Goal: Information Seeking & Learning: Learn about a topic

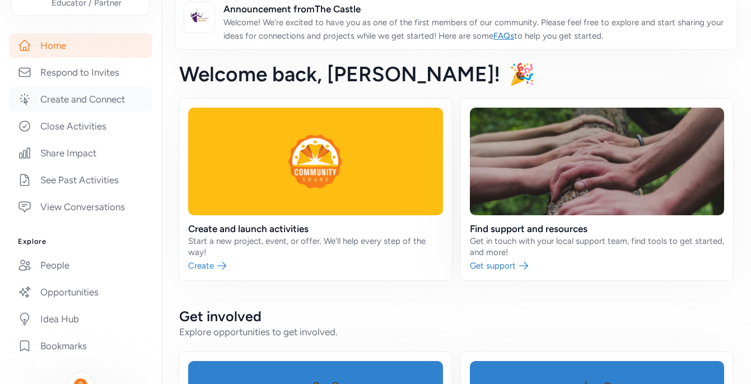
scroll to position [224, 0]
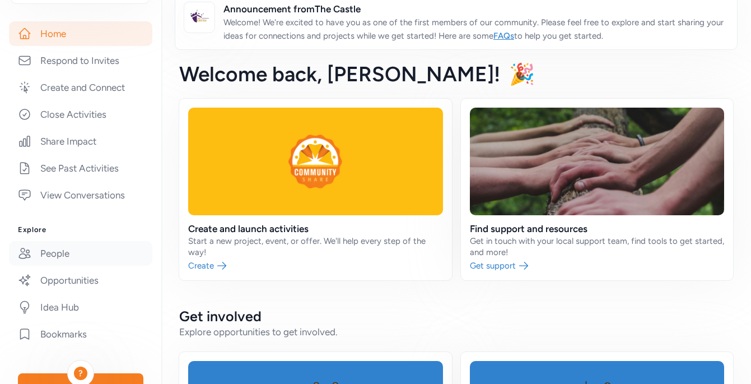
click at [54, 252] on link "People" at bounding box center [80, 253] width 143 height 25
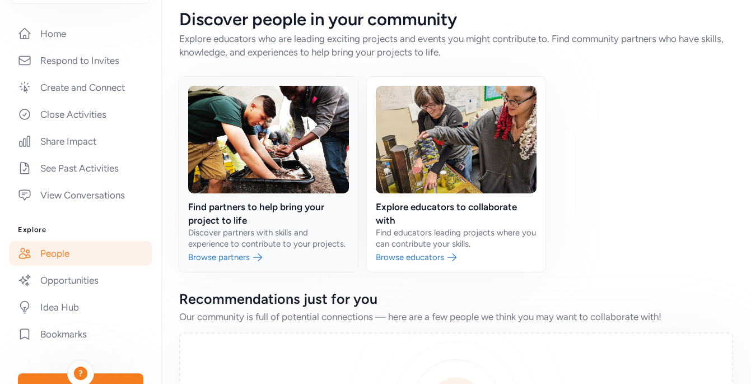
click at [302, 206] on link at bounding box center [268, 174] width 179 height 195
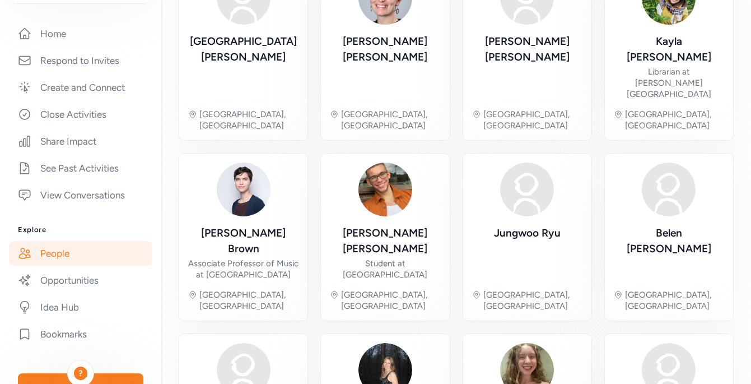
scroll to position [443, 0]
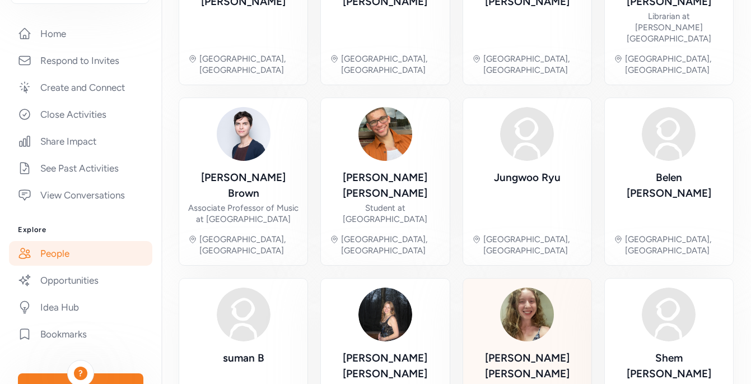
click at [513, 287] on img at bounding box center [527, 314] width 54 height 54
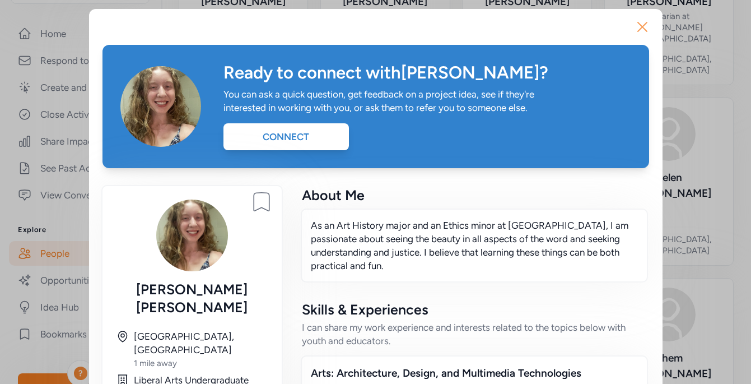
click at [639, 28] on icon "button" at bounding box center [642, 27] width 18 height 18
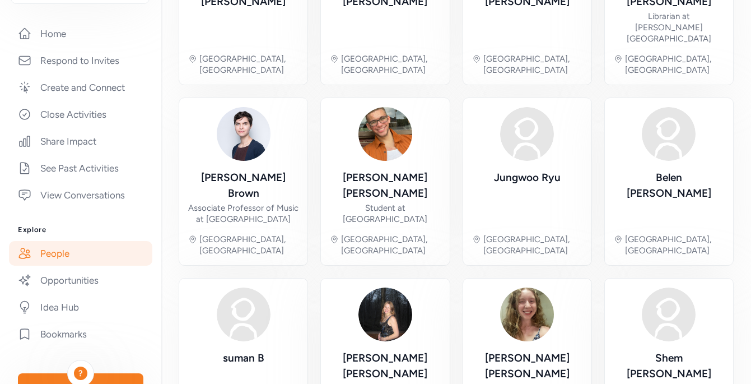
click at [60, 255] on link "People" at bounding box center [80, 253] width 143 height 25
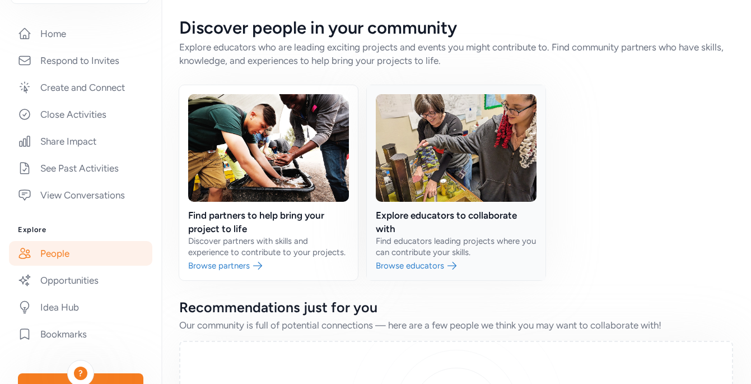
click at [406, 216] on link at bounding box center [456, 182] width 179 height 195
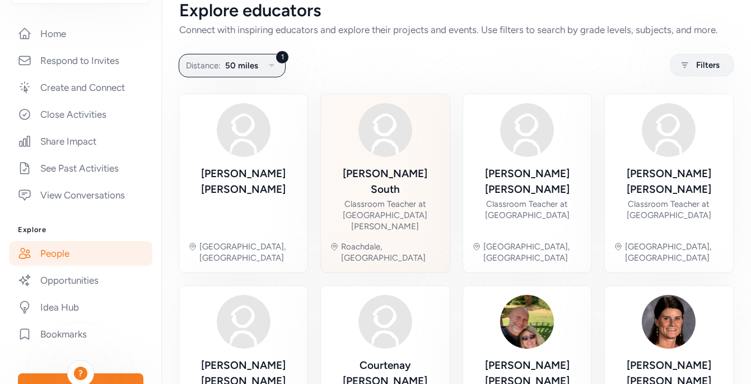
scroll to position [15, 0]
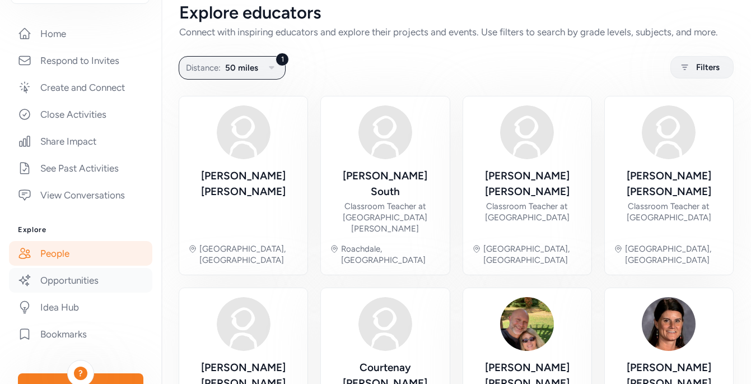
click at [75, 279] on link "Opportunities" at bounding box center [80, 280] width 143 height 25
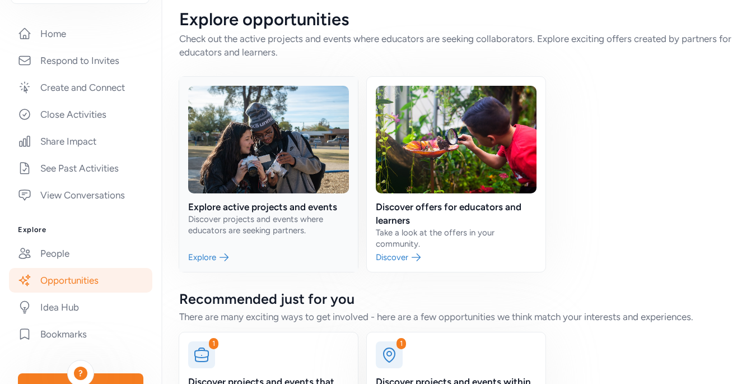
scroll to position [89, 0]
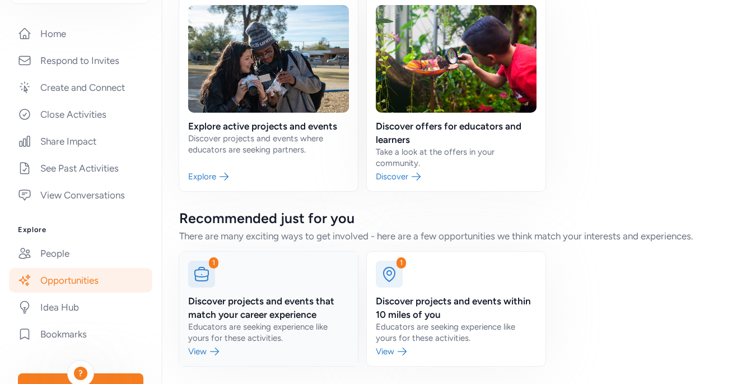
click at [259, 302] on link at bounding box center [268, 308] width 179 height 114
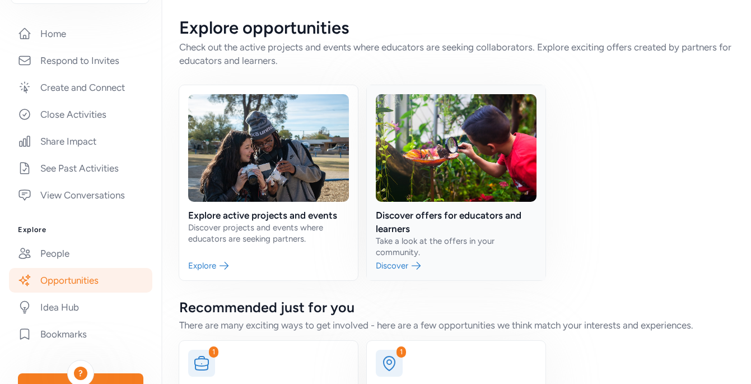
click at [419, 217] on link at bounding box center [456, 182] width 179 height 195
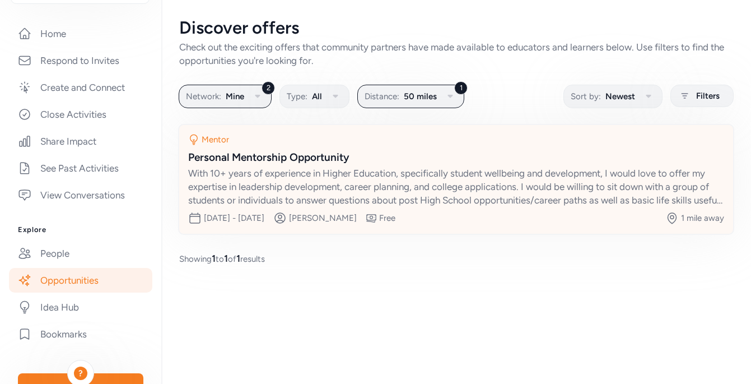
click at [295, 156] on div "Personal Mentorship Opportunity" at bounding box center [456, 157] width 536 height 16
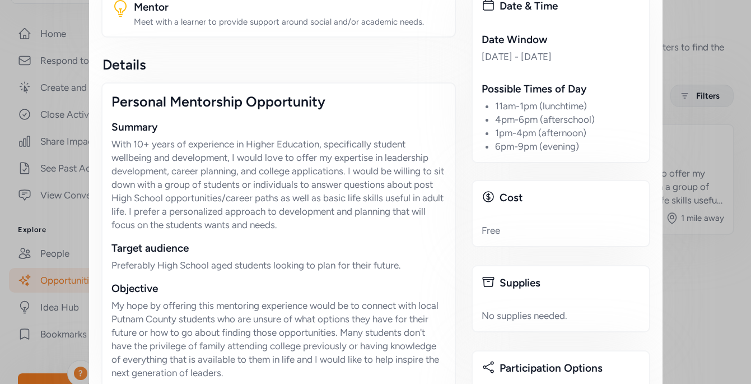
scroll to position [241, 0]
